Goal: Browse casually

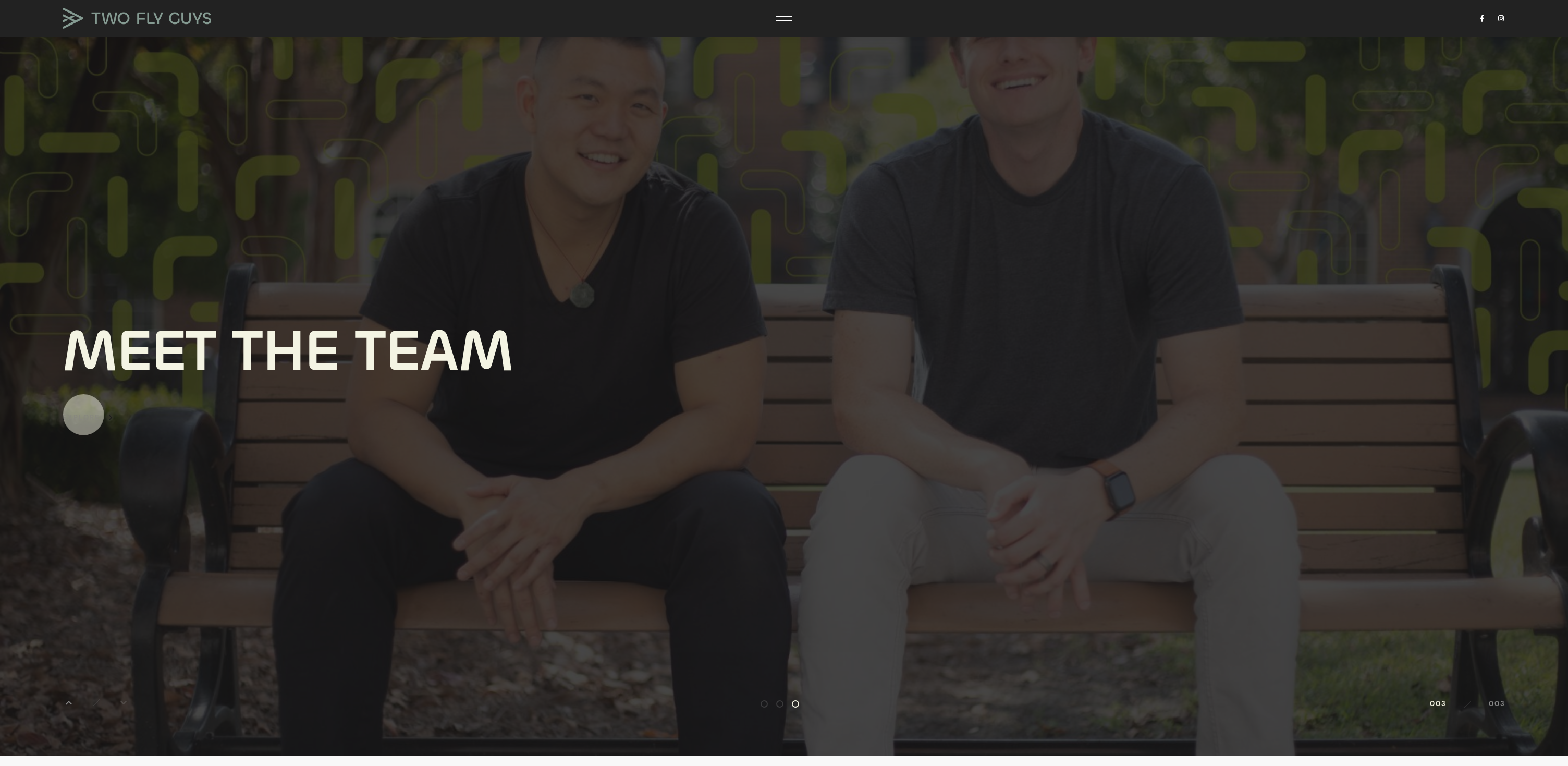
click at [84, 415] on div "Explore" at bounding box center [82, 418] width 38 height 12
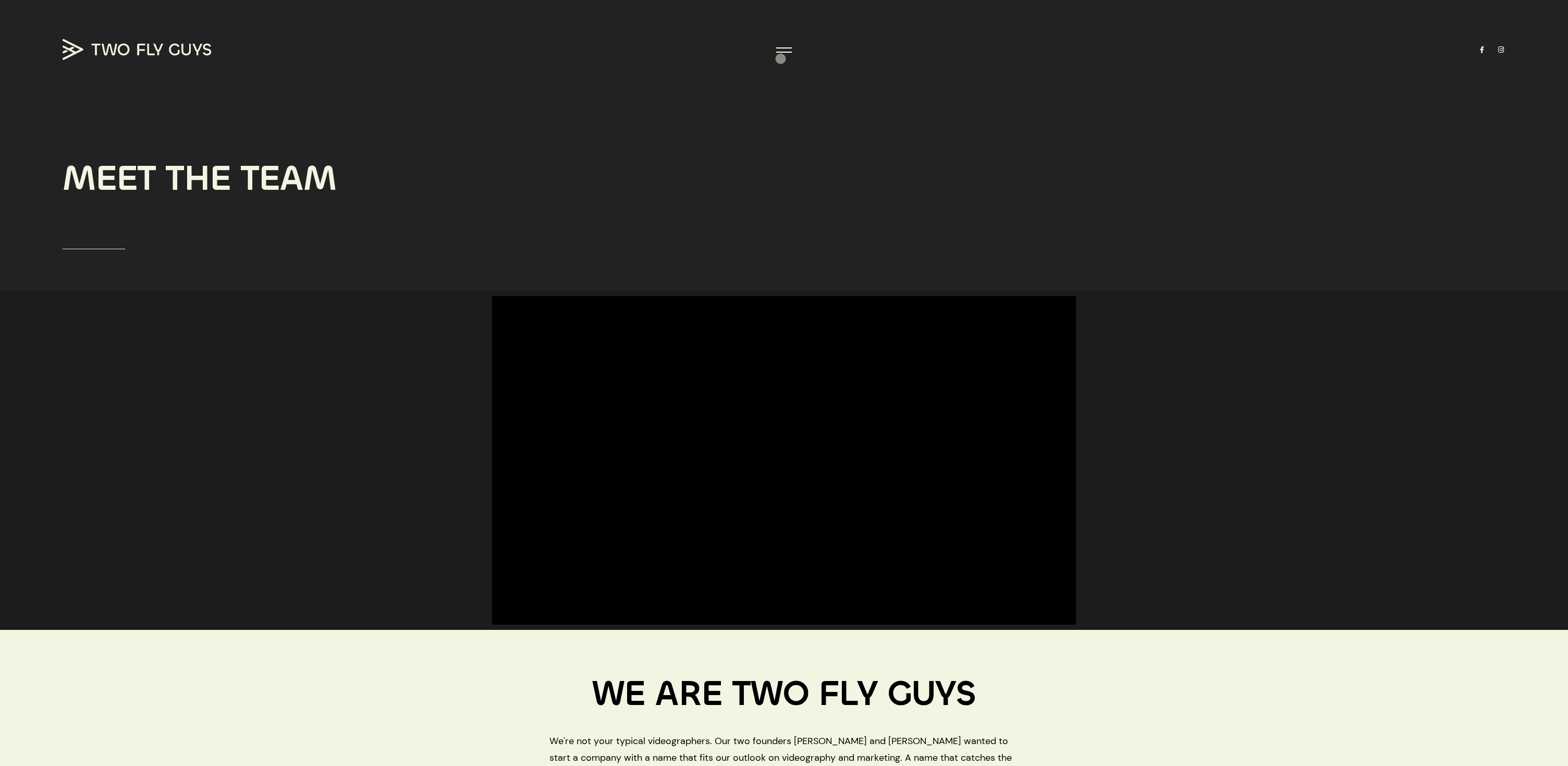
click at [782, 56] on section "M E E T T H E T E A M" at bounding box center [784, 146] width 1568 height 291
click at [783, 52] on div at bounding box center [784, 50] width 16 height 10
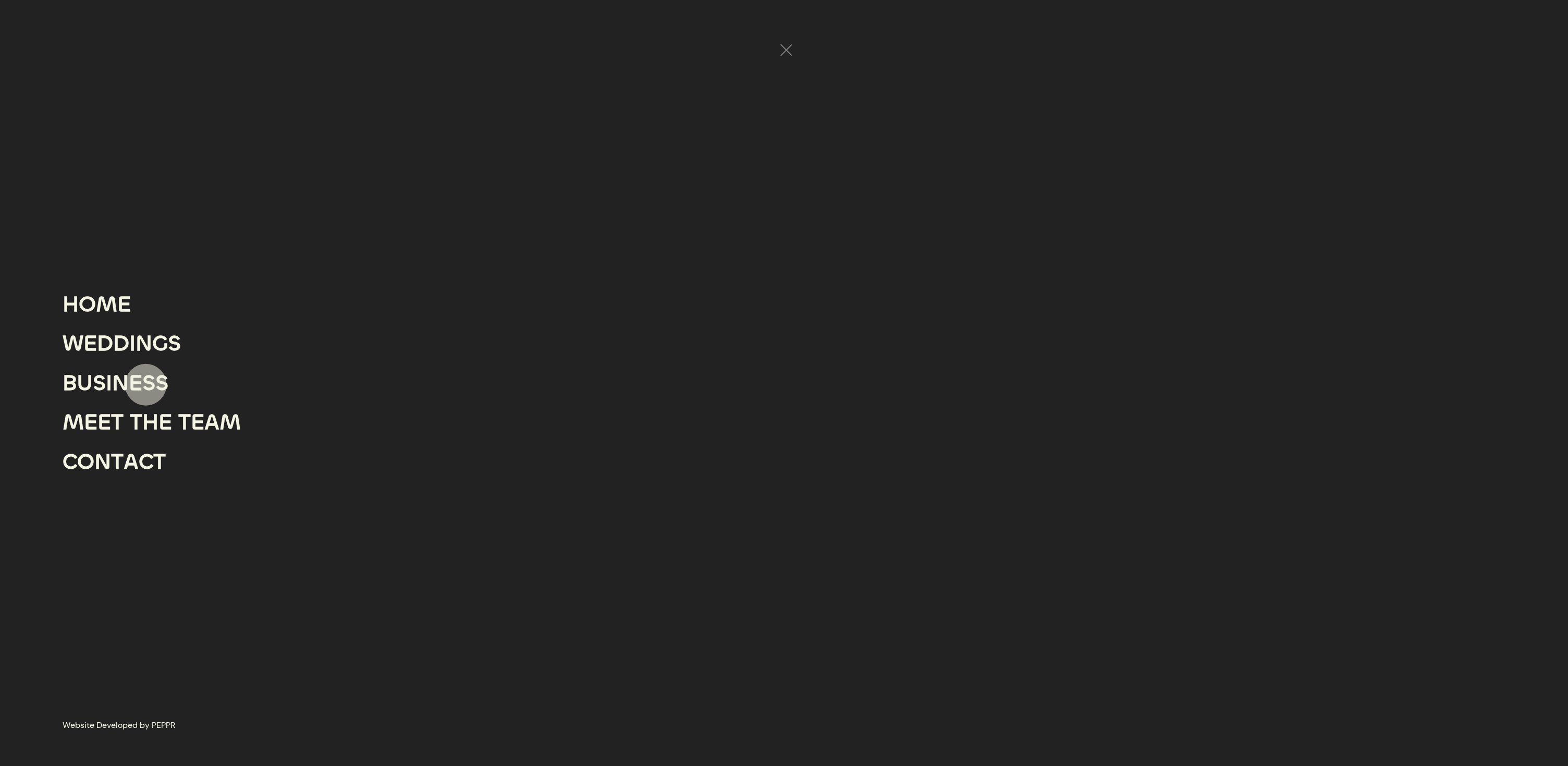
click at [145, 384] on div "S" at bounding box center [149, 383] width 13 height 40
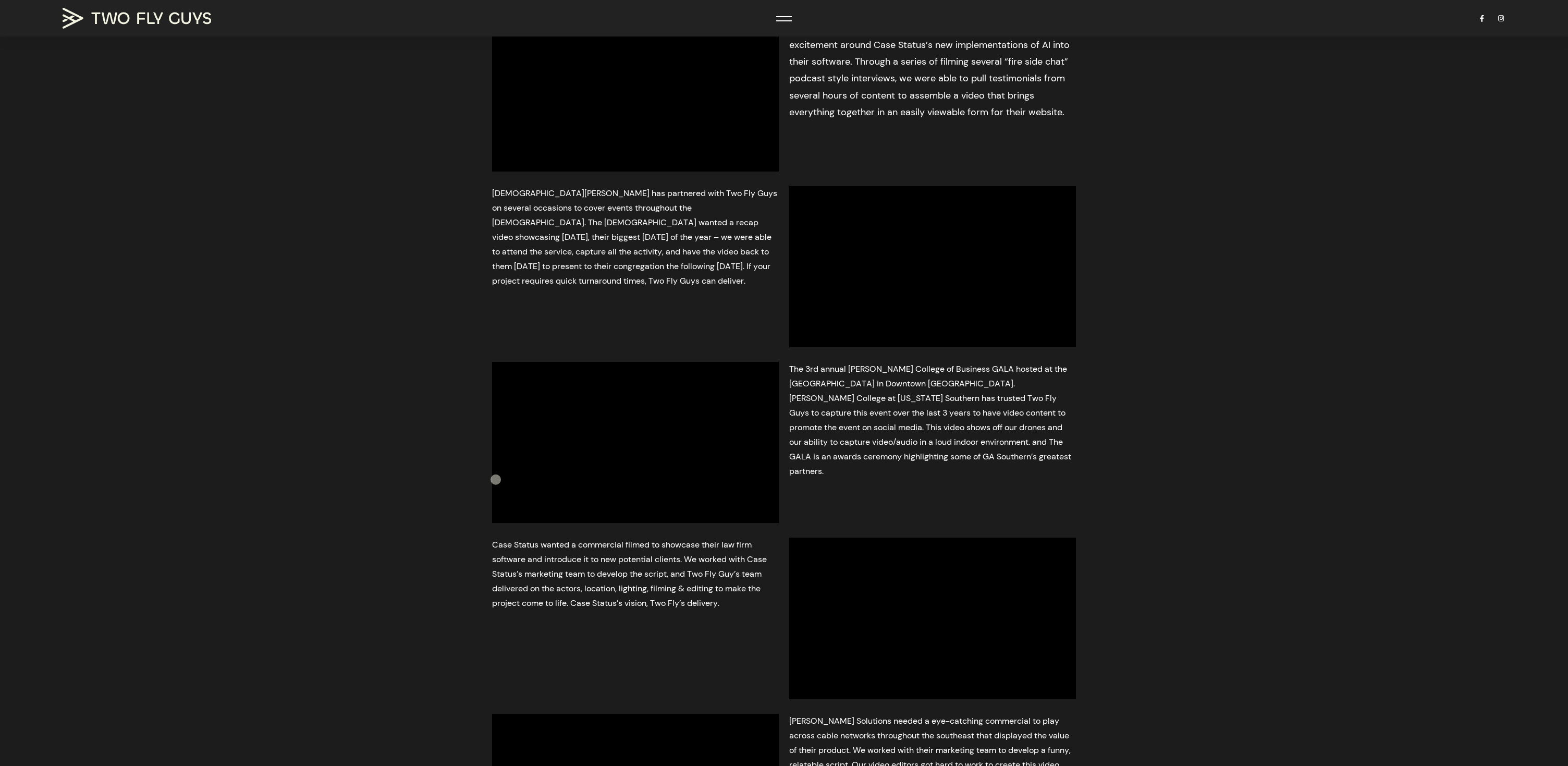
click at [488, 486] on div at bounding box center [635, 443] width 297 height 172
